Goal: Task Accomplishment & Management: Manage account settings

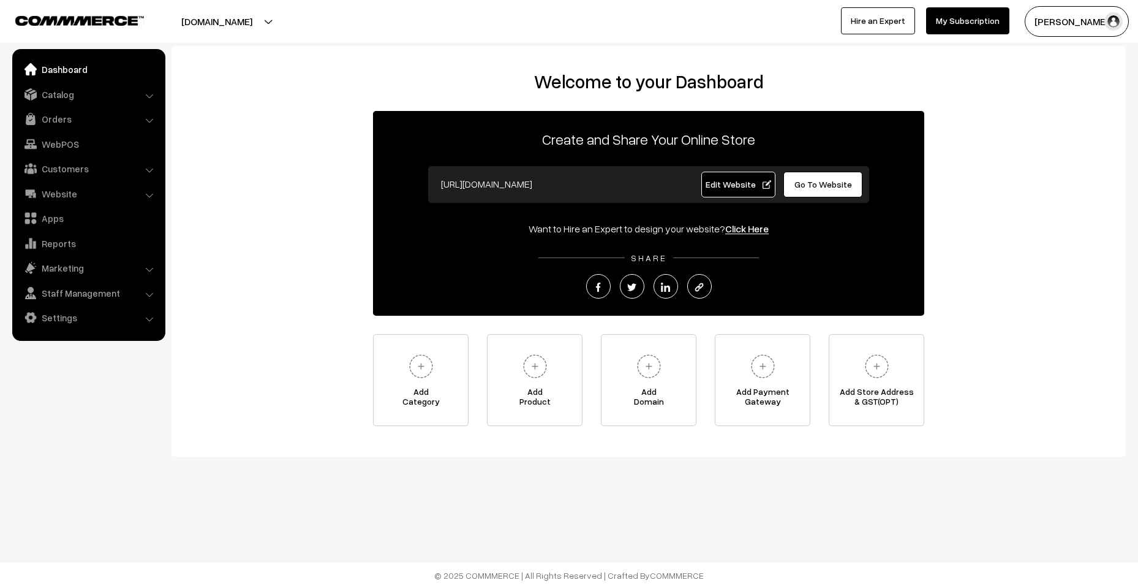
click at [74, 107] on ul "Dashboard Catalog" at bounding box center [88, 195] width 153 height 292
click at [59, 125] on link "Orders" at bounding box center [88, 119] width 146 height 22
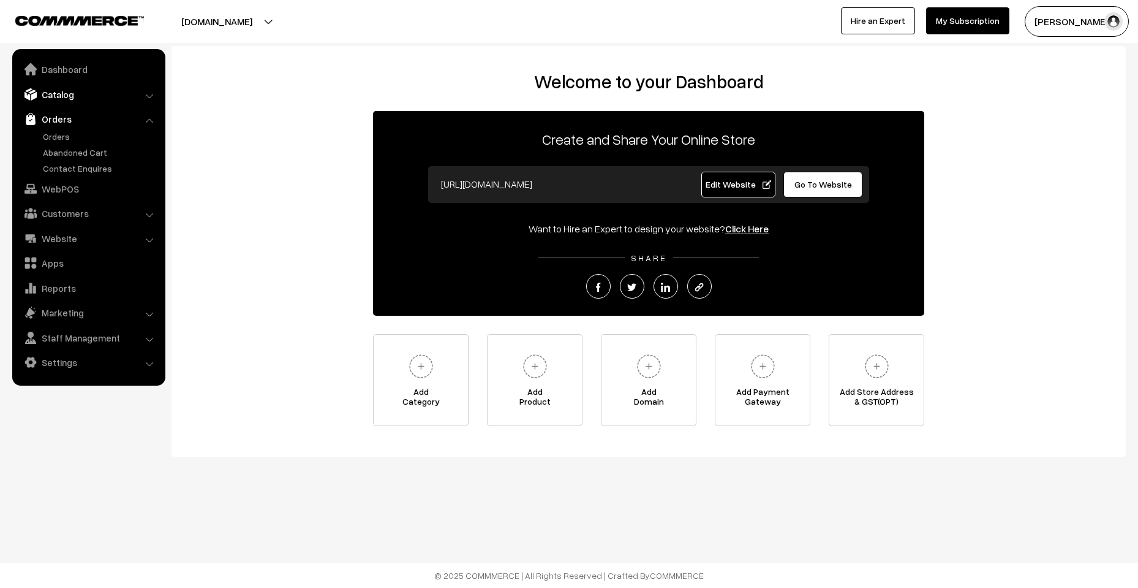
click at [66, 89] on link "Catalog" at bounding box center [88, 94] width 146 height 22
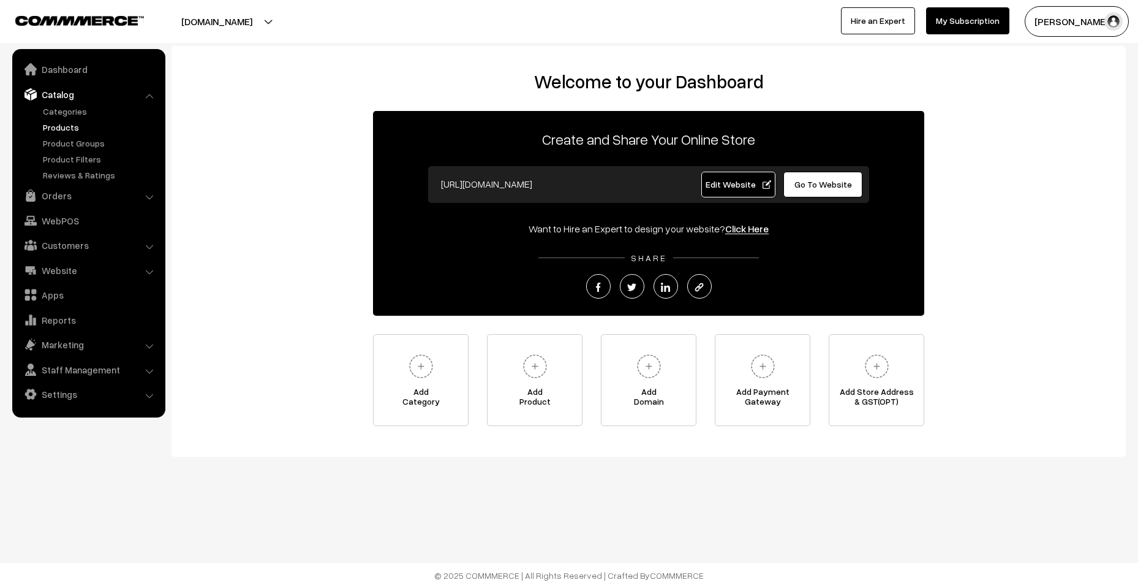
click at [53, 133] on link "Products" at bounding box center [100, 127] width 121 height 13
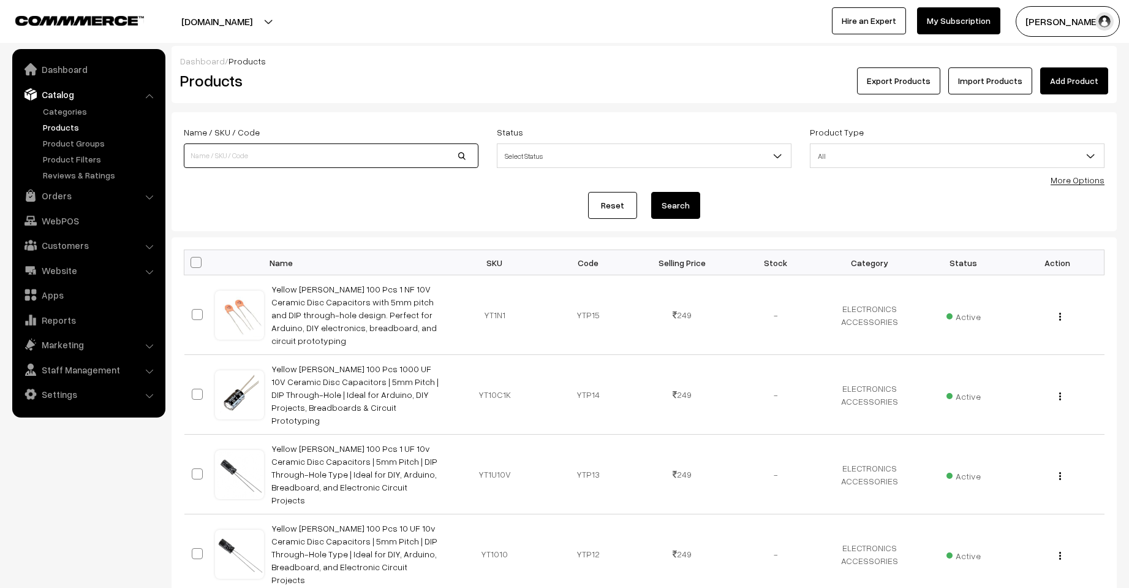
click at [348, 161] on input at bounding box center [331, 155] width 295 height 25
click at [225, 157] on input "po" at bounding box center [331, 155] width 295 height 25
type input "pottery"
click at [651, 192] on button "Search" at bounding box center [675, 205] width 49 height 27
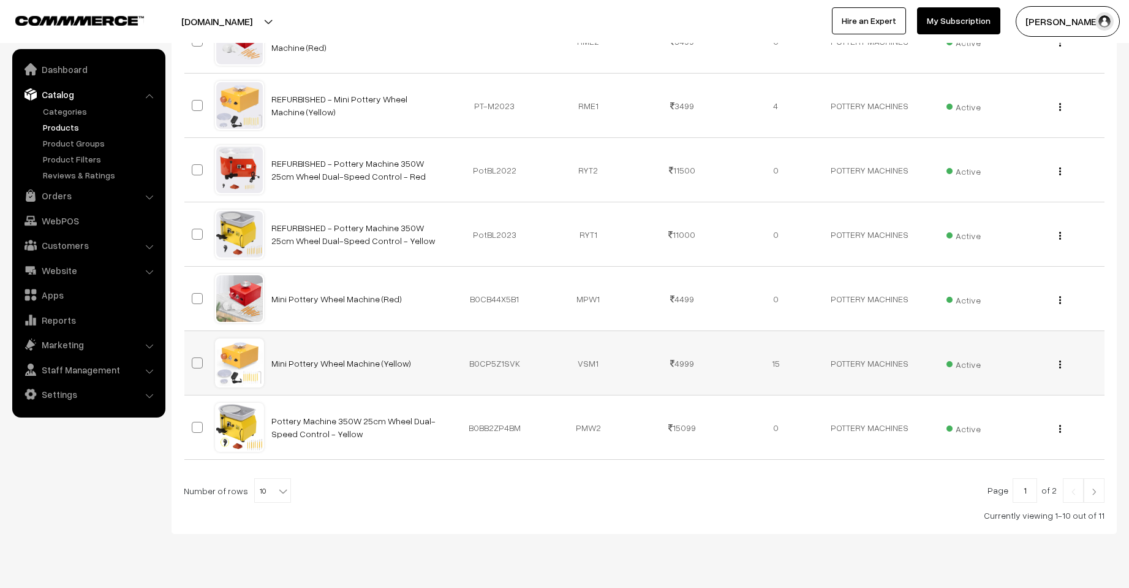
scroll to position [485, 0]
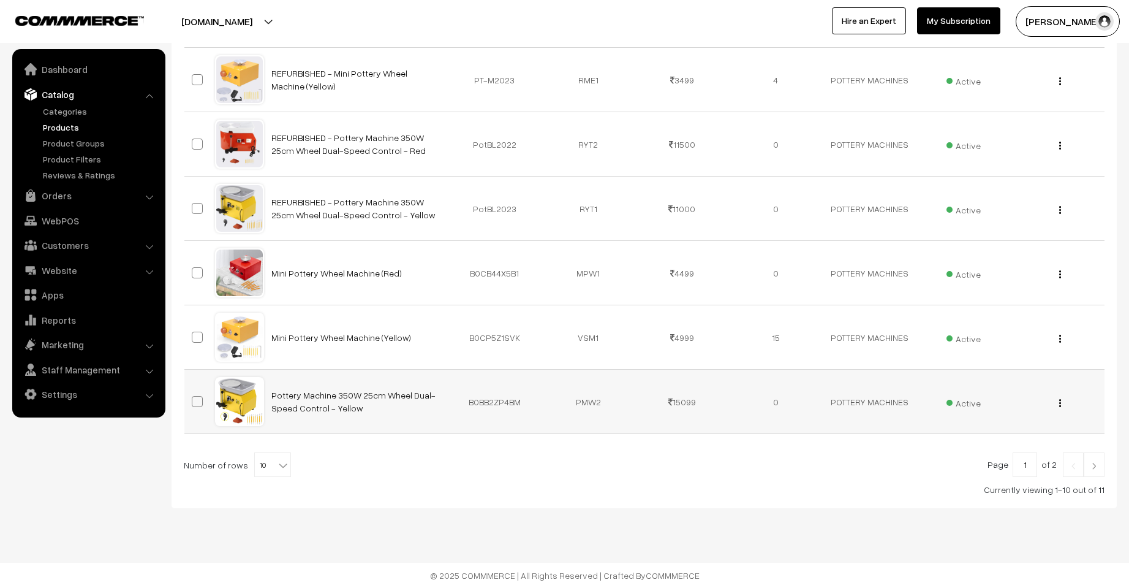
click at [1060, 401] on img "button" at bounding box center [1060, 403] width 2 height 8
click at [1007, 446] on link "Edit" at bounding box center [1005, 447] width 104 height 27
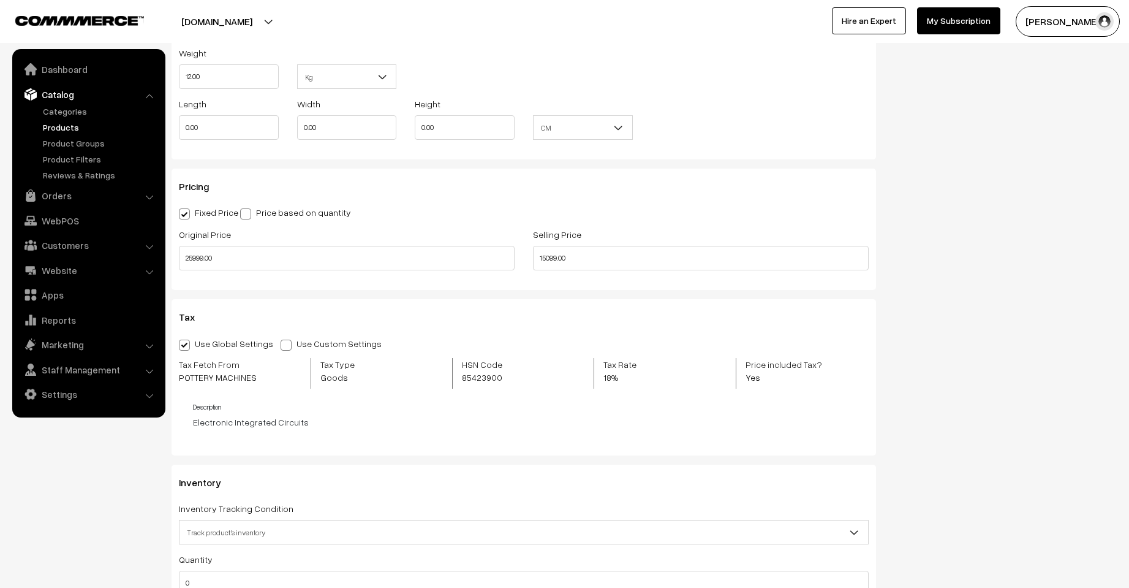
scroll to position [919, 0]
click at [558, 259] on input "15099.00" at bounding box center [701, 258] width 336 height 25
click at [548, 260] on input "15700" at bounding box center [701, 258] width 336 height 25
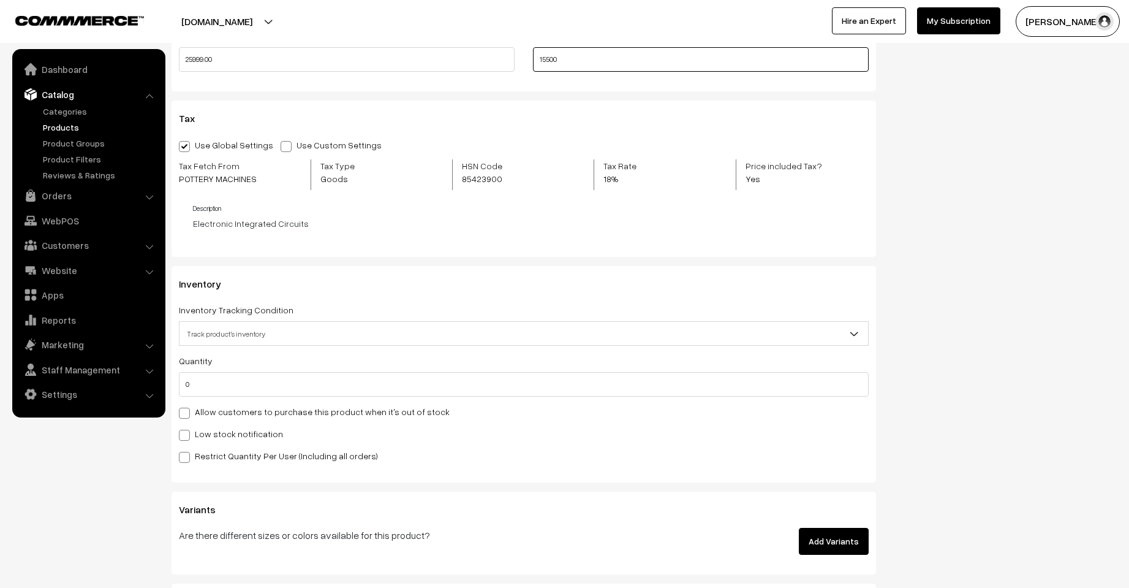
scroll to position [1123, 0]
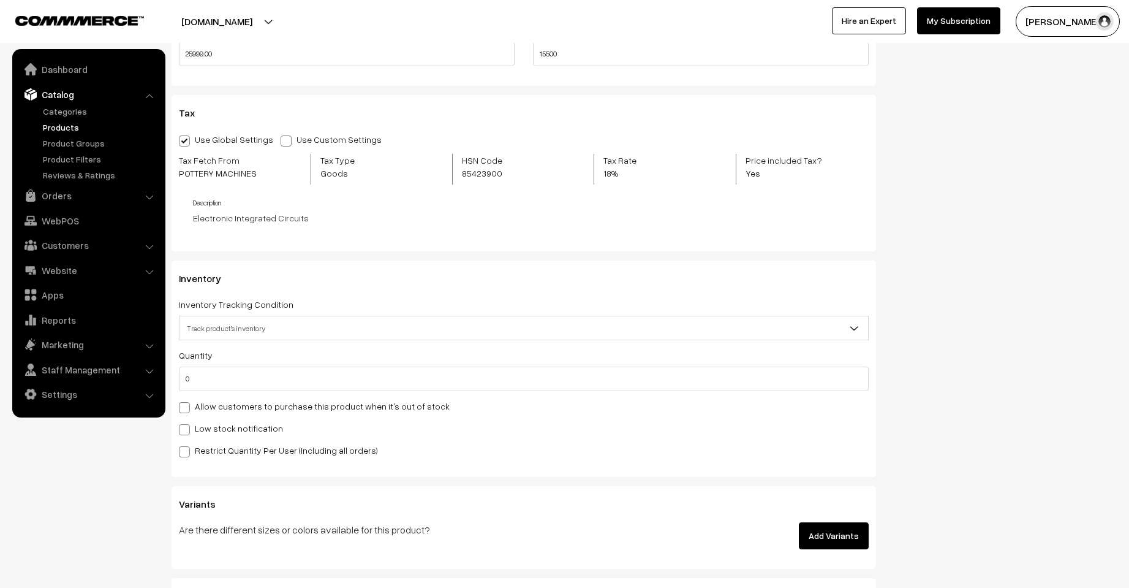
click at [369, 327] on span "Track product's inventory" at bounding box center [524, 327] width 689 height 21
type input "15500.00"
click at [358, 447] on div "Restrict Quantity Per User (Including all orders)" at bounding box center [524, 449] width 690 height 15
click at [265, 380] on input "0" at bounding box center [524, 378] width 690 height 25
type input "1"
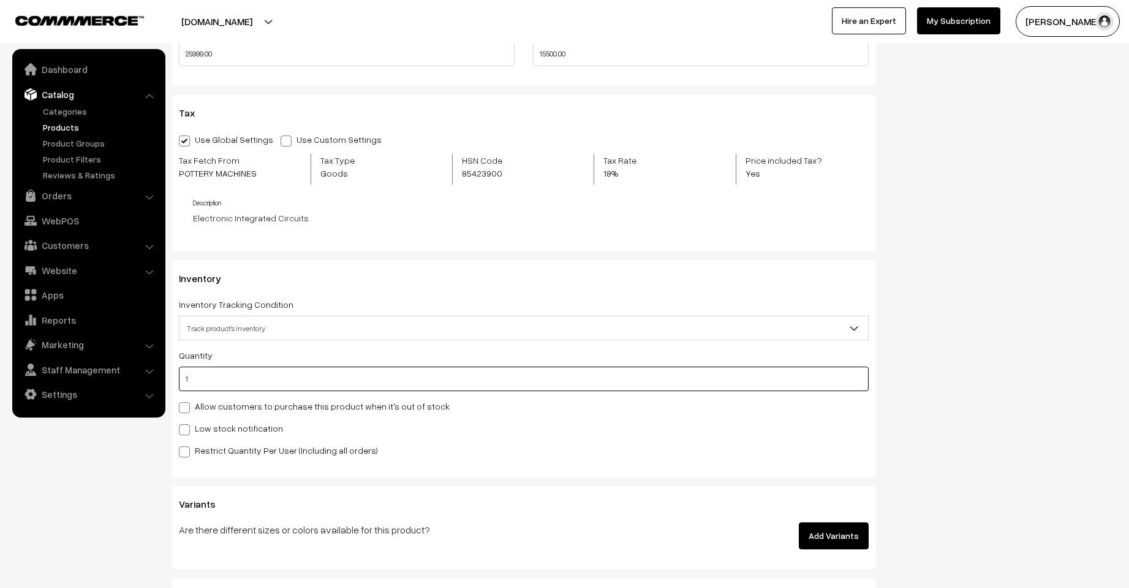
type input "1"
type input "10"
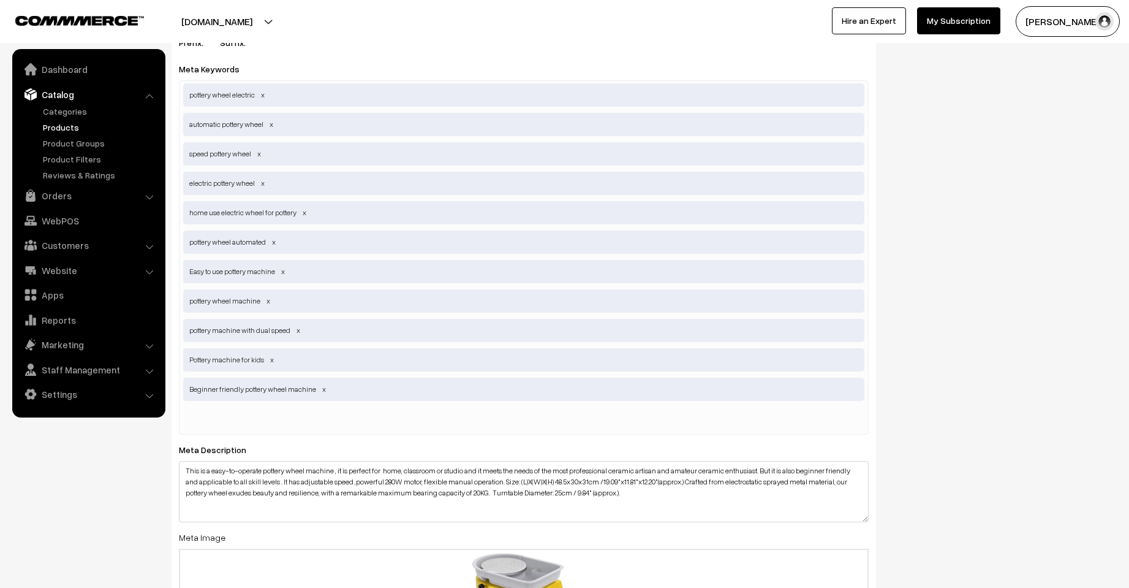
scroll to position [2110, 0]
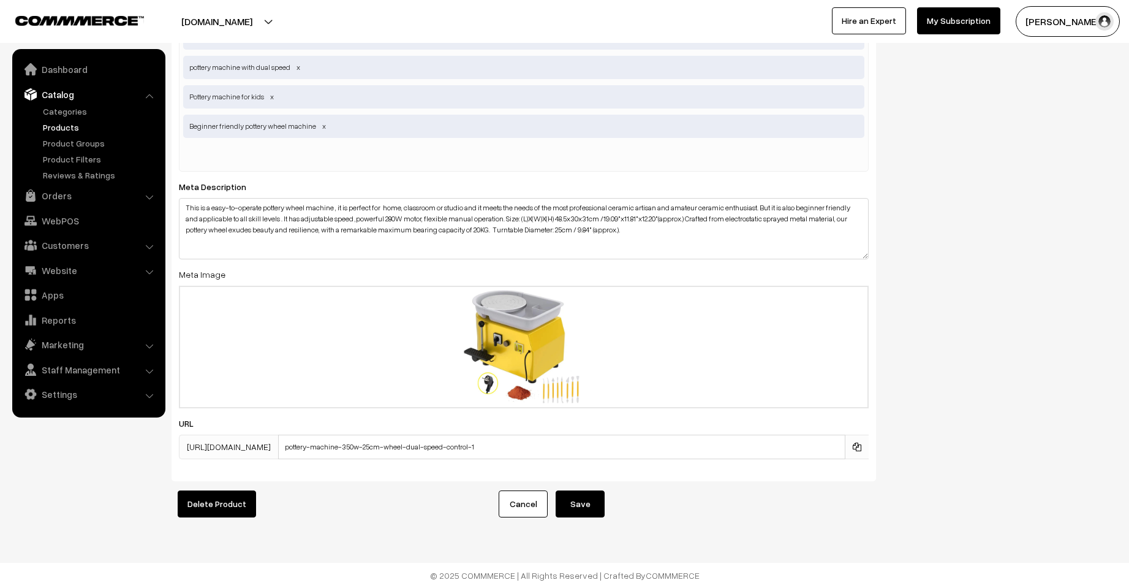
type input "10"
click at [594, 490] on button "Save" at bounding box center [580, 503] width 49 height 27
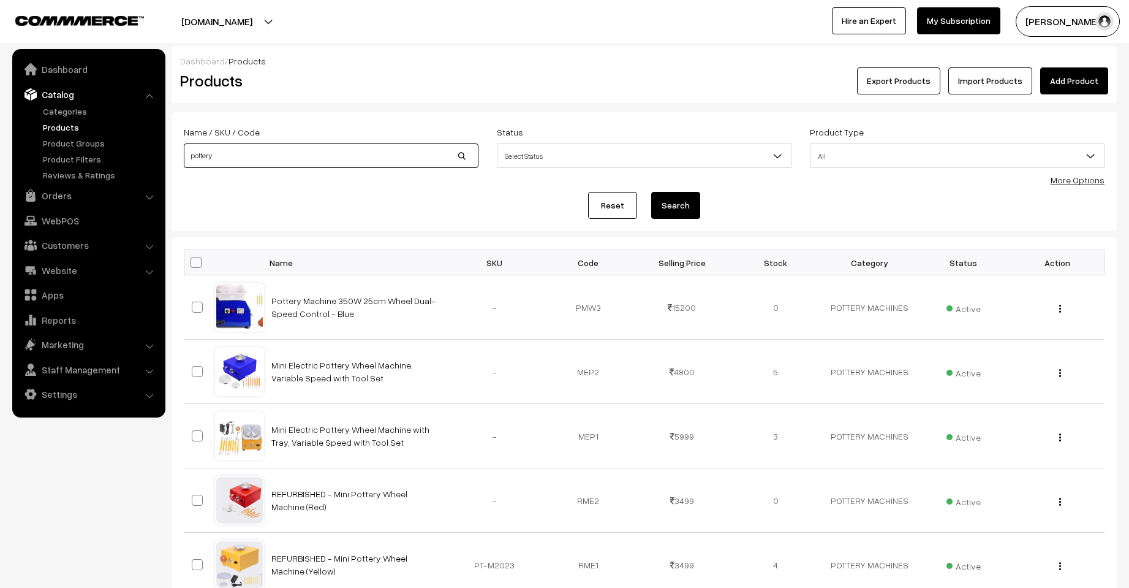
click at [316, 159] on input "pottery" at bounding box center [331, 155] width 295 height 25
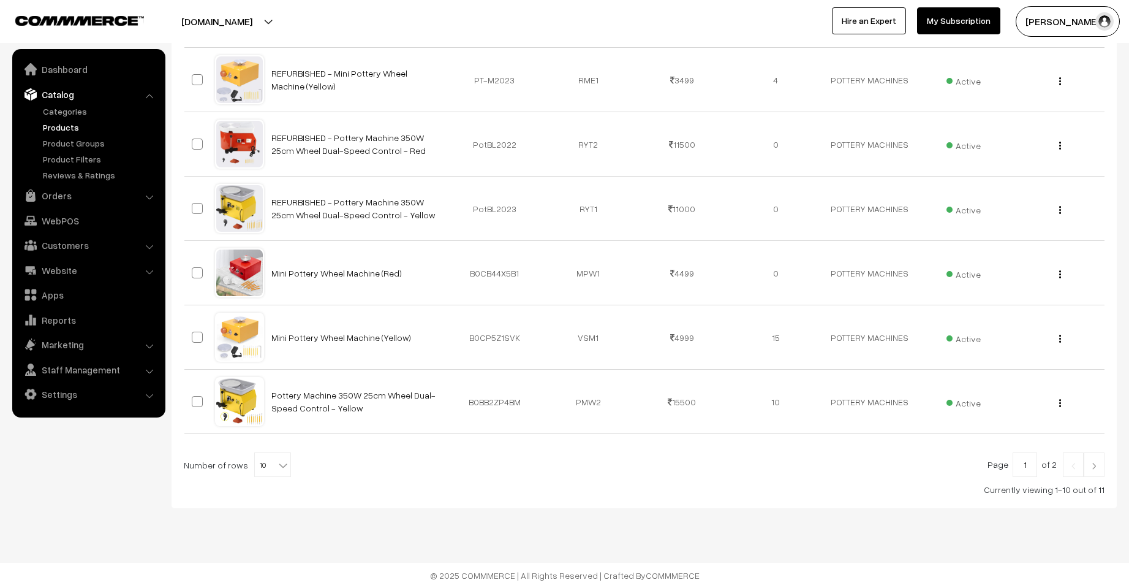
click at [258, 464] on span "10" at bounding box center [273, 465] width 36 height 25
select select "60"
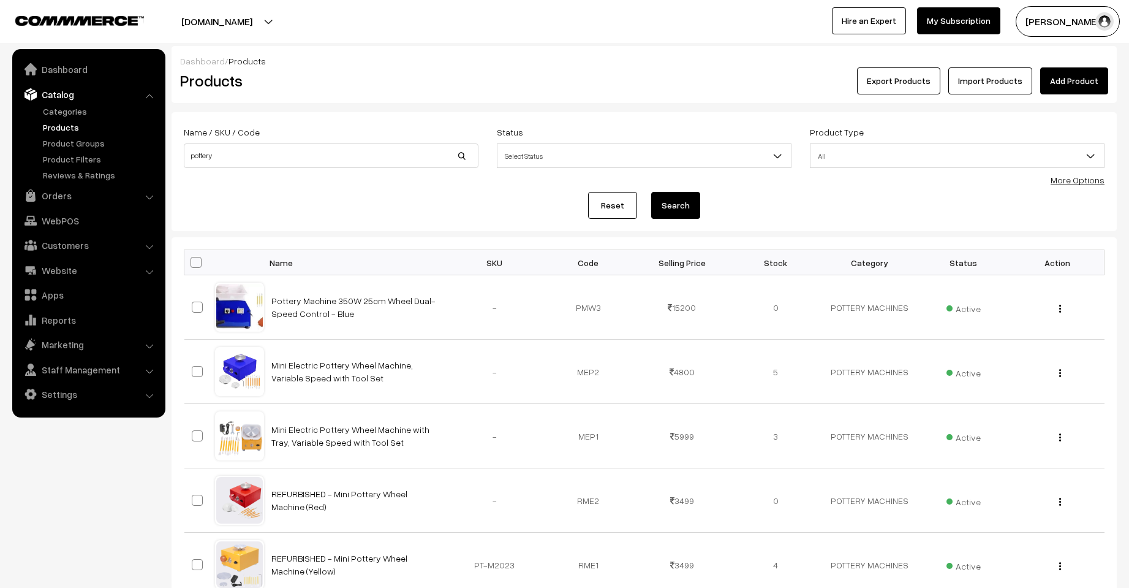
scroll to position [510, 0]
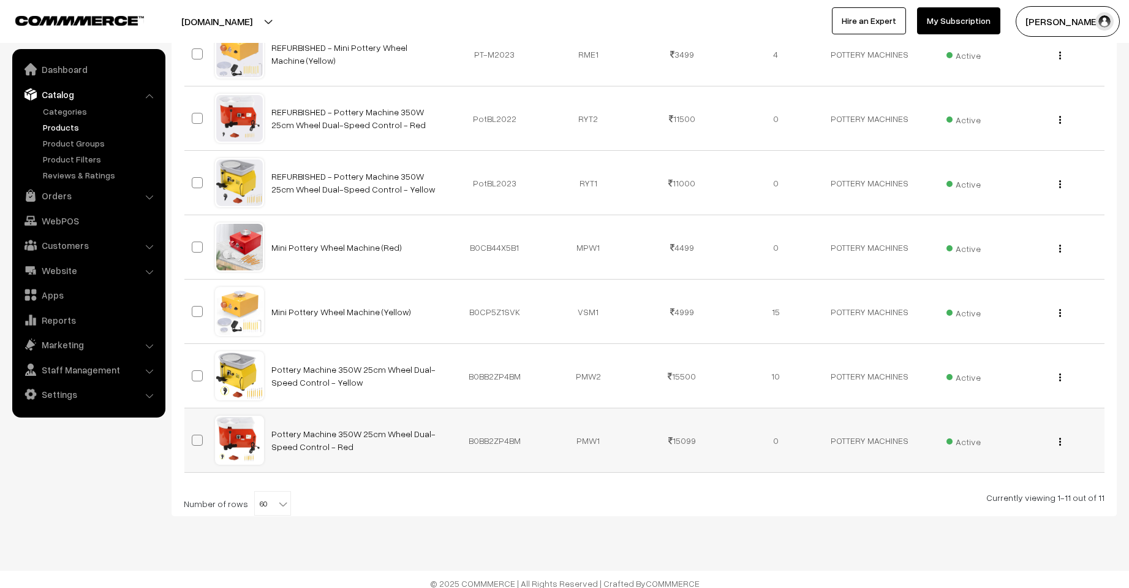
click at [1061, 440] on img "button" at bounding box center [1060, 441] width 2 height 8
click at [1021, 474] on link "Edit" at bounding box center [1005, 485] width 104 height 27
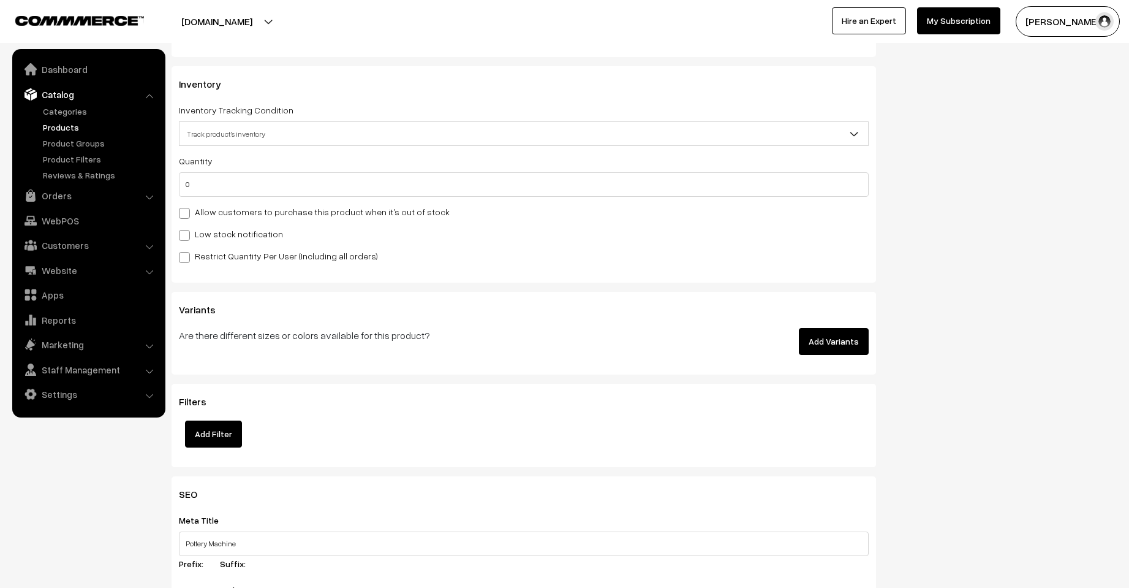
scroll to position [1429, 0]
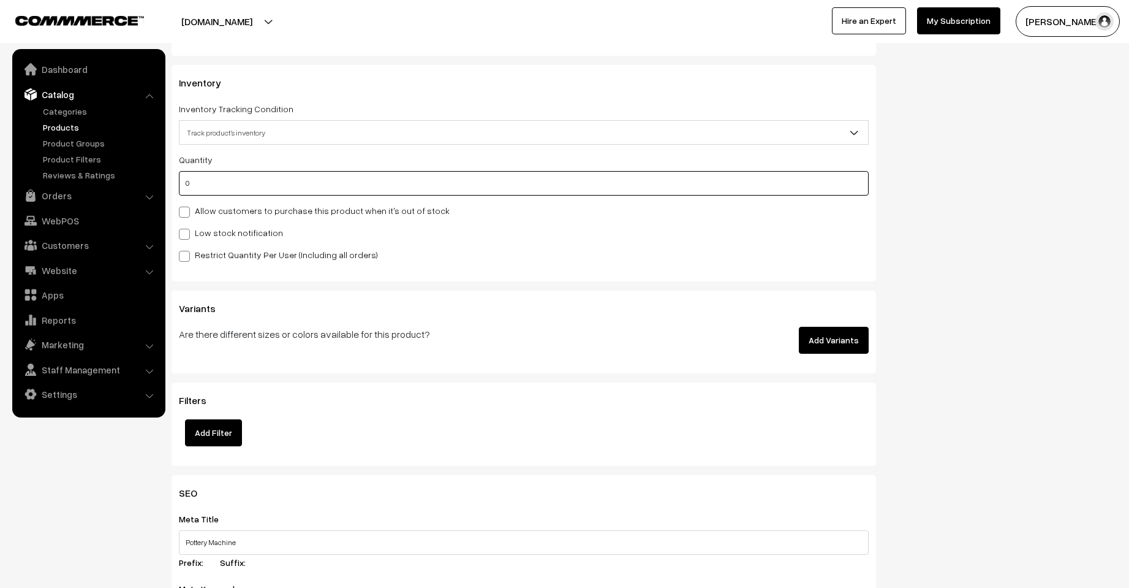
click at [225, 181] on input "0" at bounding box center [524, 183] width 690 height 25
type input "0"
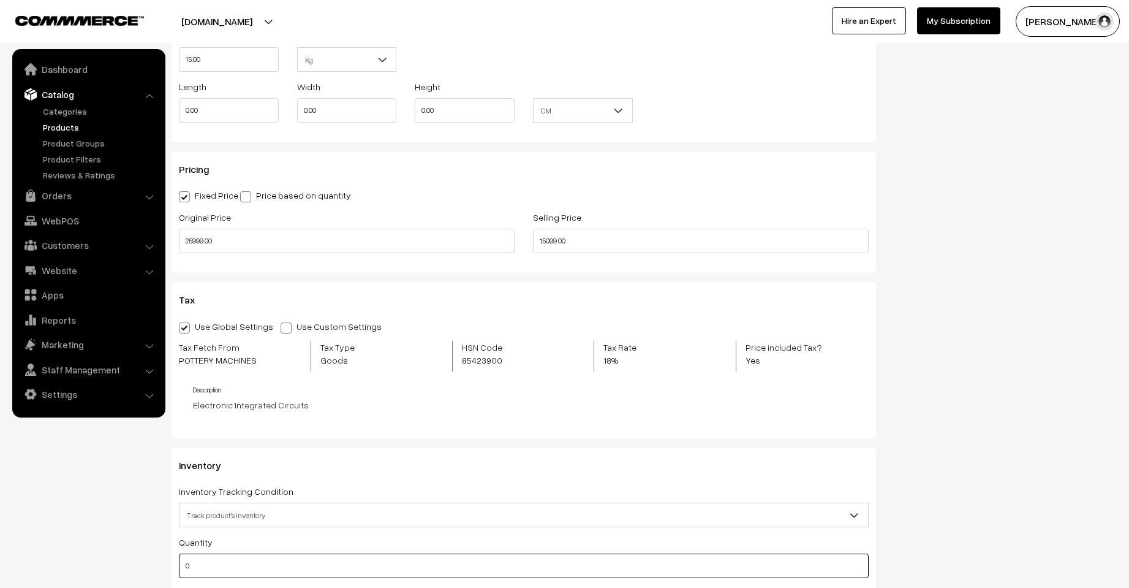
scroll to position [1021, 0]
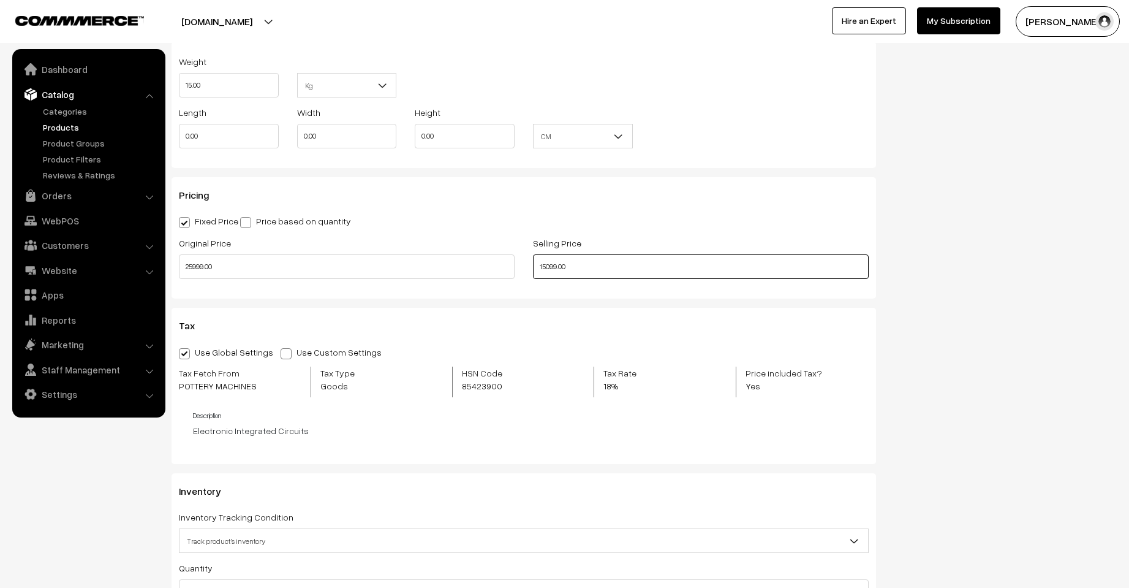
click at [558, 266] on input "15099.00" at bounding box center [701, 266] width 336 height 25
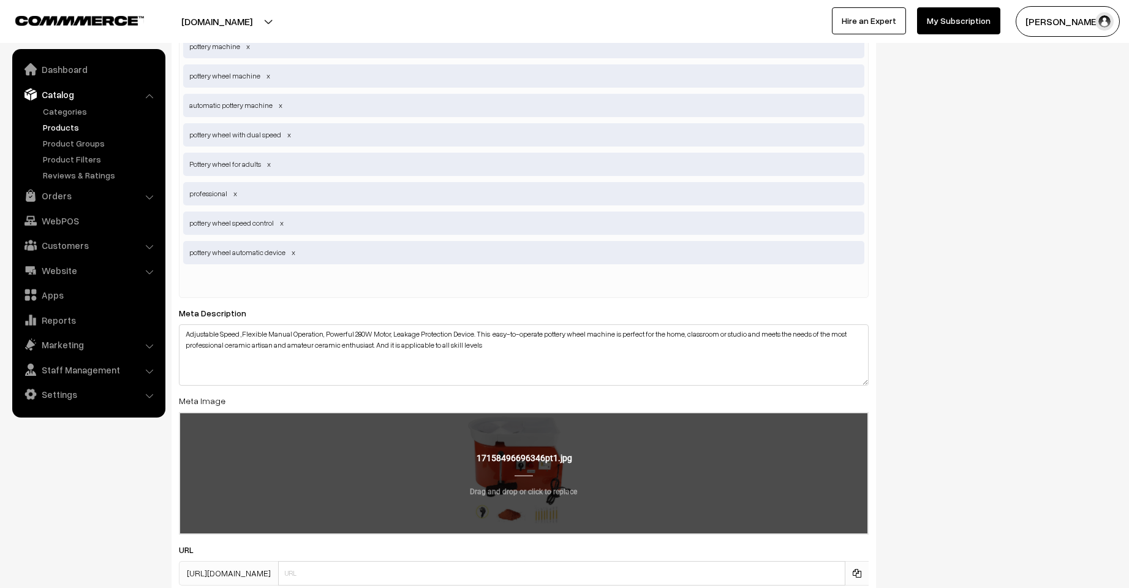
scroll to position [2280, 0]
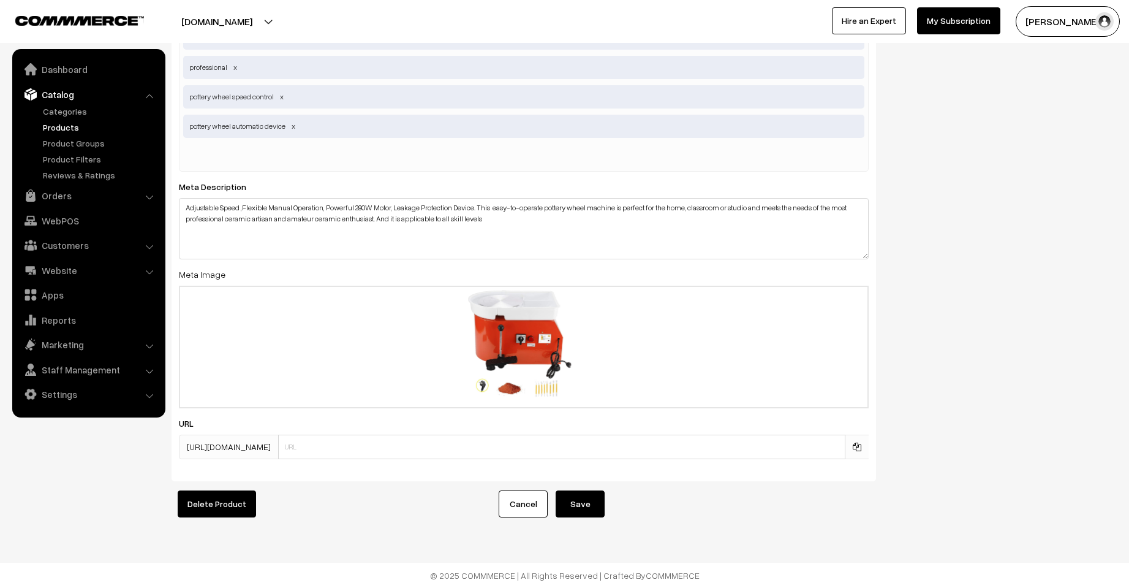
type input "15700.00"
click at [557, 498] on button "Save" at bounding box center [580, 503] width 49 height 27
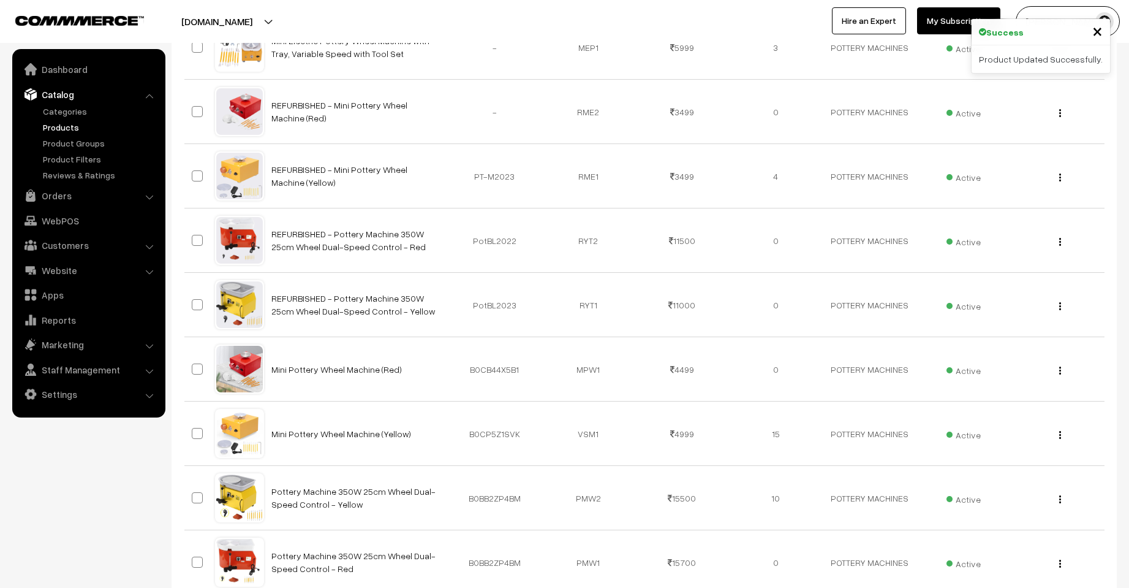
scroll to position [518, 0]
